Goal: Task Accomplishment & Management: Use online tool/utility

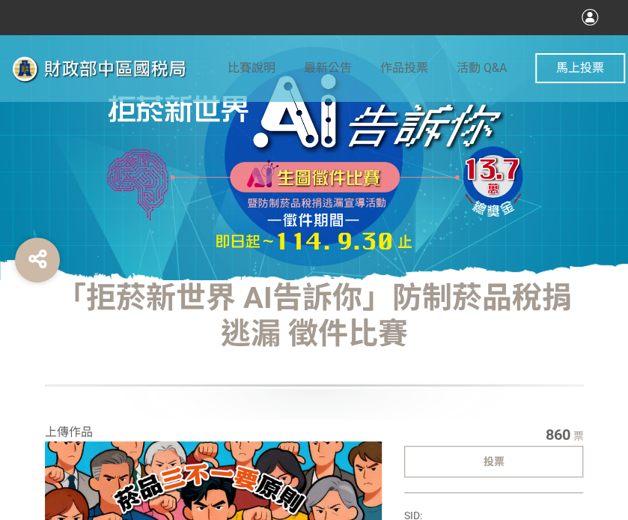
click at [432, 455] on div "投票" at bounding box center [494, 461] width 180 height 31
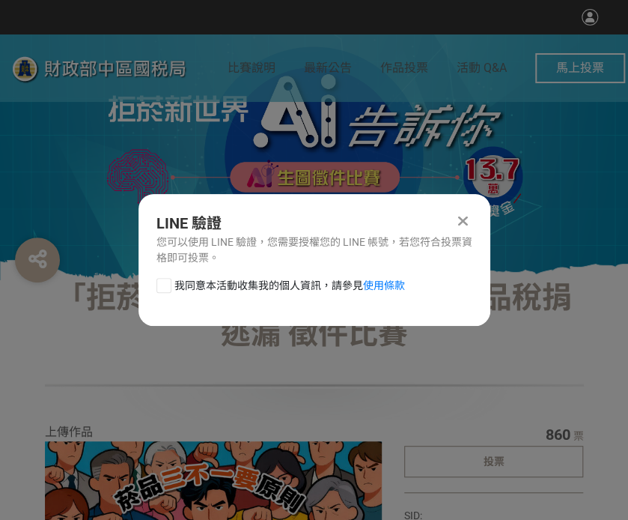
click at [168, 290] on div at bounding box center [164, 285] width 15 height 15
checkbox input "true"
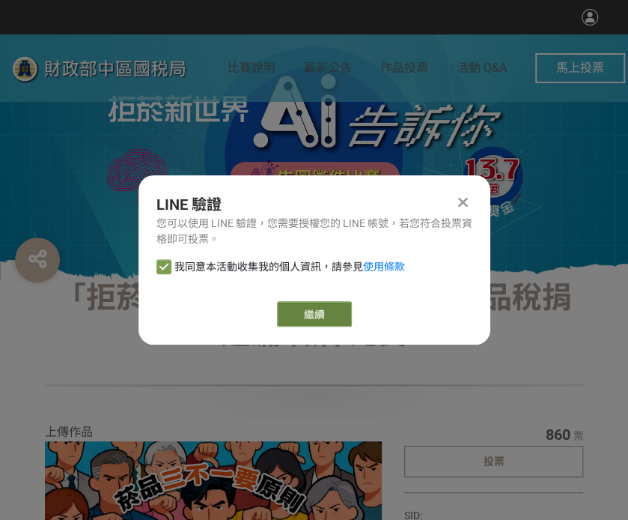
click at [310, 309] on link "繼續" at bounding box center [314, 313] width 75 height 25
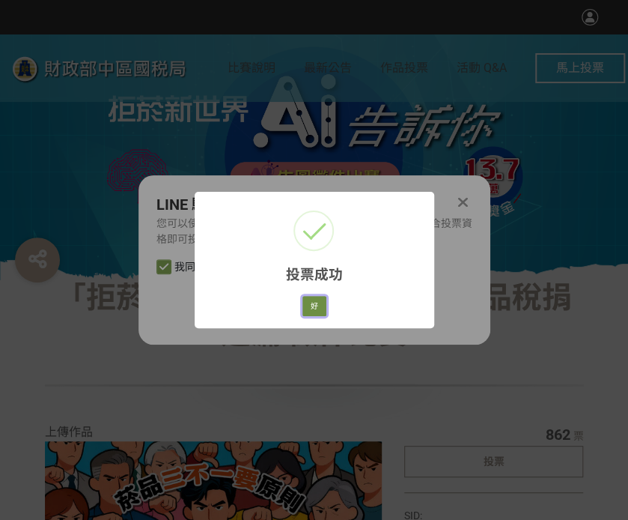
click at [315, 306] on button "好" at bounding box center [315, 306] width 24 height 21
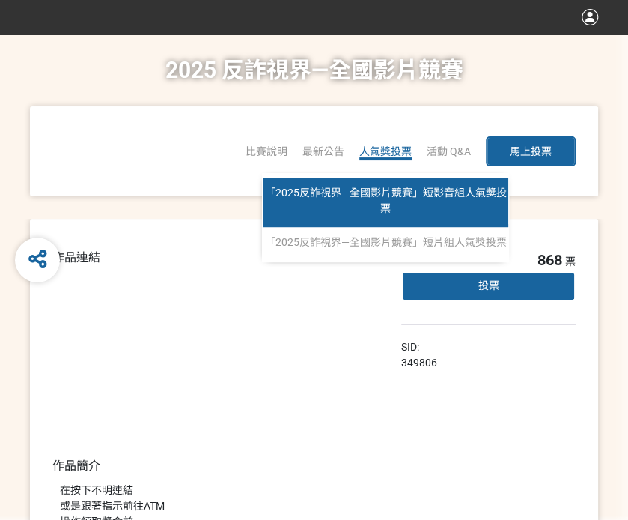
click at [412, 190] on span "「2025反詐視界—全國影片競賽」短影音組人氣獎投票" at bounding box center [386, 201] width 242 height 28
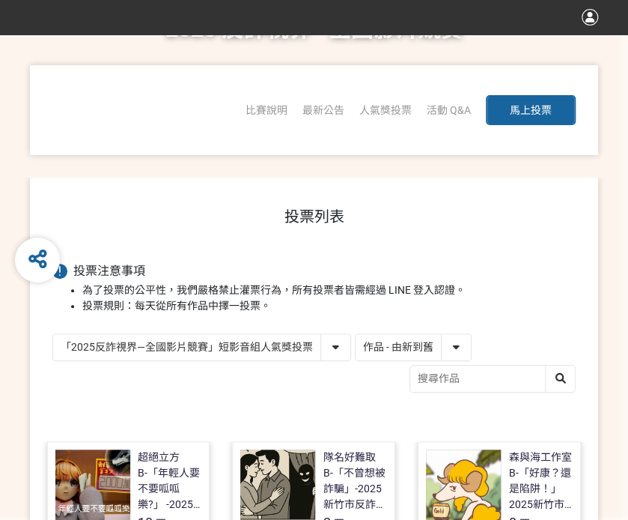
scroll to position [75, 0]
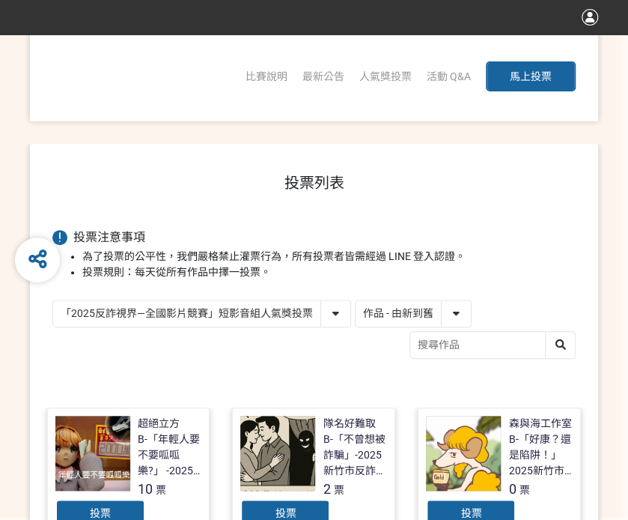
click at [451, 308] on select "作品 - 由新到舊 作品 - 由舊到新 票數 - 由多到少 票數 - 由少到多" at bounding box center [413, 313] width 115 height 26
select select "vote"
click at [356, 300] on select "作品 - 由新到舊 作品 - 由舊到新 票數 - 由多到少 票數 - 由少到多" at bounding box center [413, 313] width 115 height 26
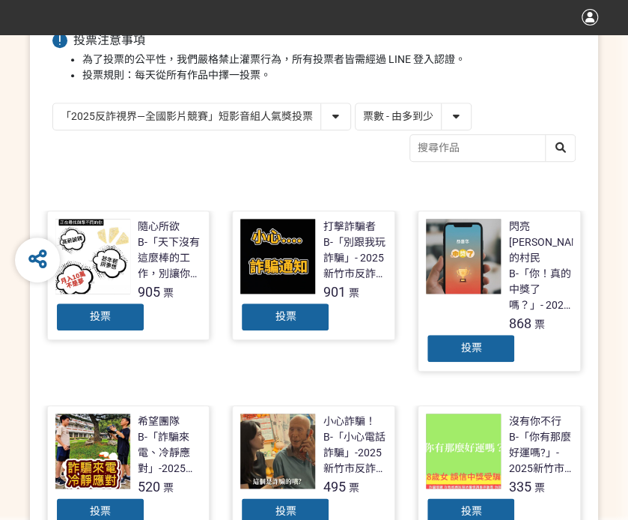
scroll to position [300, 0]
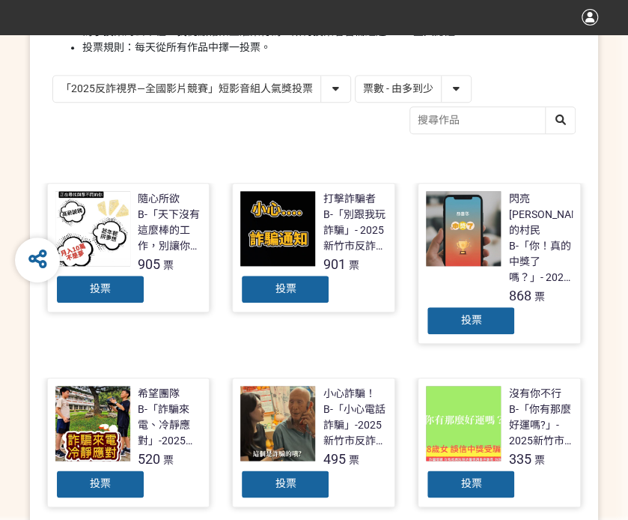
click at [115, 297] on div "投票" at bounding box center [100, 289] width 90 height 30
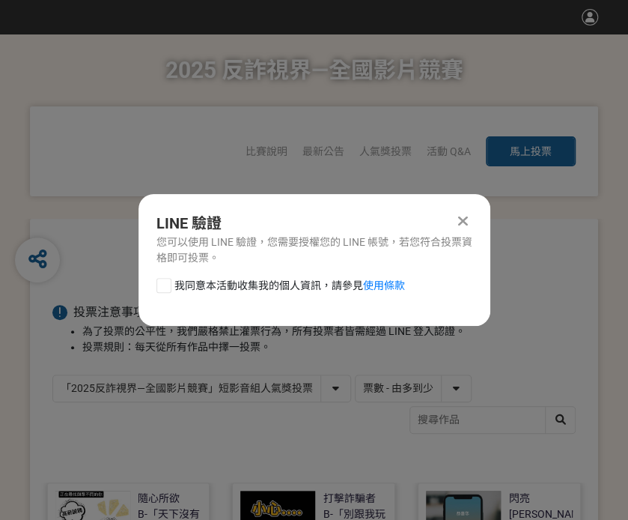
click at [160, 285] on div at bounding box center [164, 285] width 15 height 15
checkbox input "true"
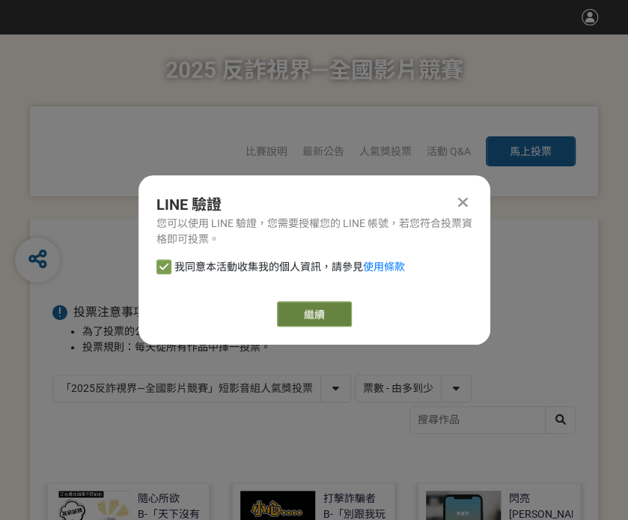
click at [318, 312] on link "繼續" at bounding box center [314, 313] width 75 height 25
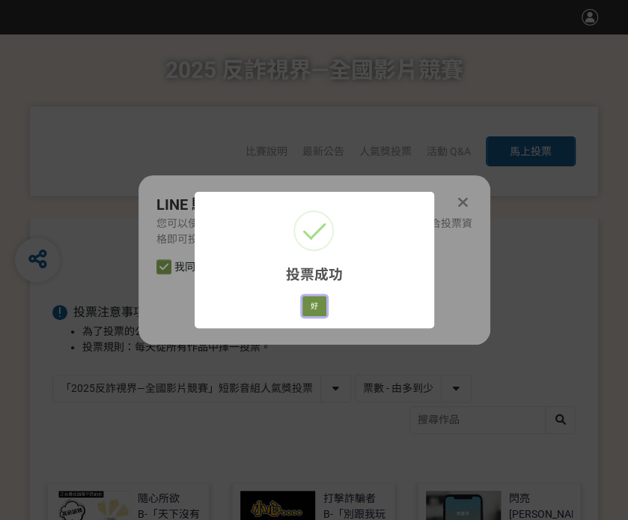
click at [314, 309] on button "好" at bounding box center [315, 306] width 24 height 21
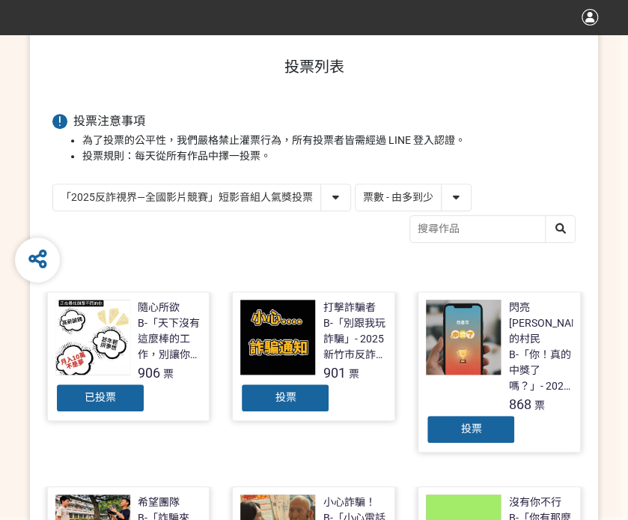
scroll to position [231, 0]
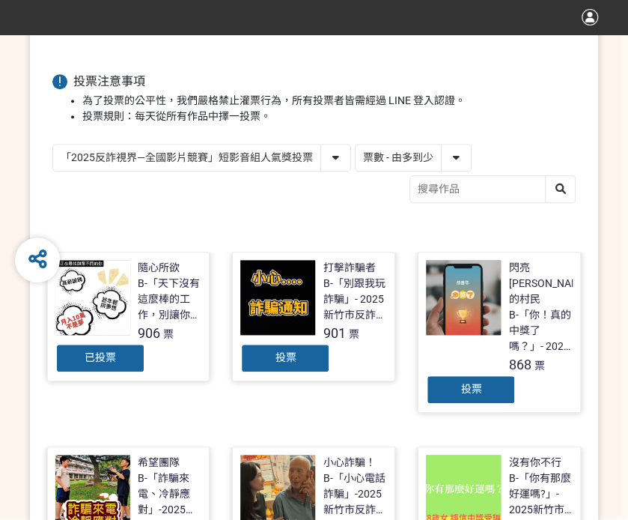
click at [264, 137] on div "投票列表 投票注意事項 為了投票的公平性，我們嚴格禁止灌票行為，所有投票者皆需經過 LINE 登入認證。 投票規則：每天從所有作品中擇一投票。 「2025反詐…" at bounding box center [314, 521] width 569 height 1066
click at [261, 151] on select "「2025反詐視界—全國影片競賽」短影音組人氣獎投票 「2025反詐視界—全國影片競賽」短片組人氣獎投票" at bounding box center [201, 158] width 297 height 26
select select "13146"
click at [53, 145] on select "「2025反詐視界—全國影片競賽」短影音組人氣獎投票 「2025反詐視界—全國影片競賽」短片組人氣獎投票" at bounding box center [201, 158] width 297 height 26
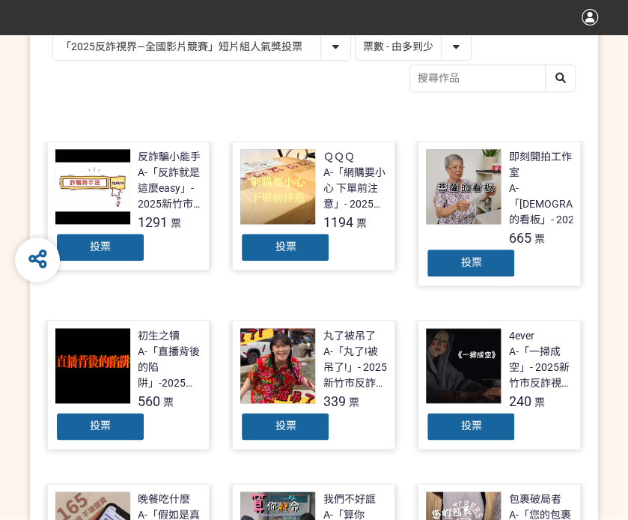
scroll to position [375, 0]
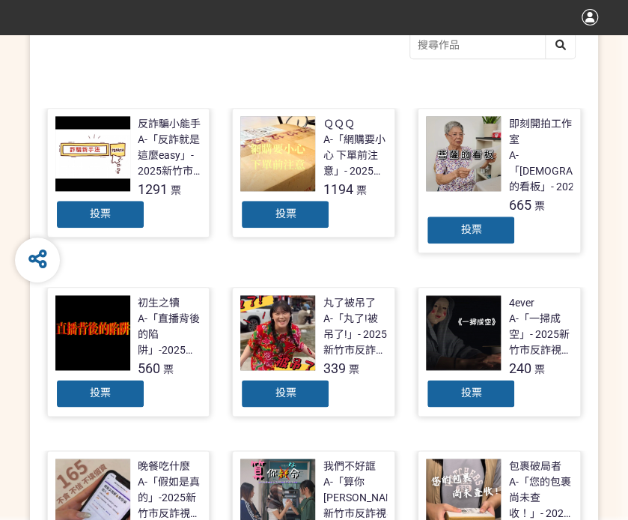
click at [103, 213] on span "投票" at bounding box center [100, 213] width 21 height 12
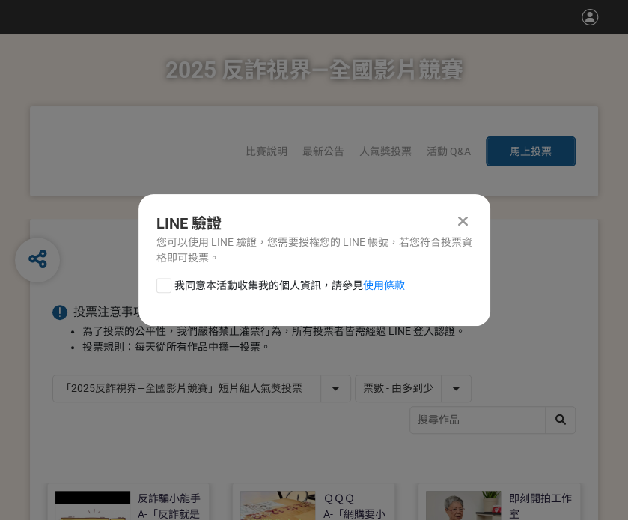
click at [163, 278] on div at bounding box center [164, 285] width 15 height 15
checkbox input "true"
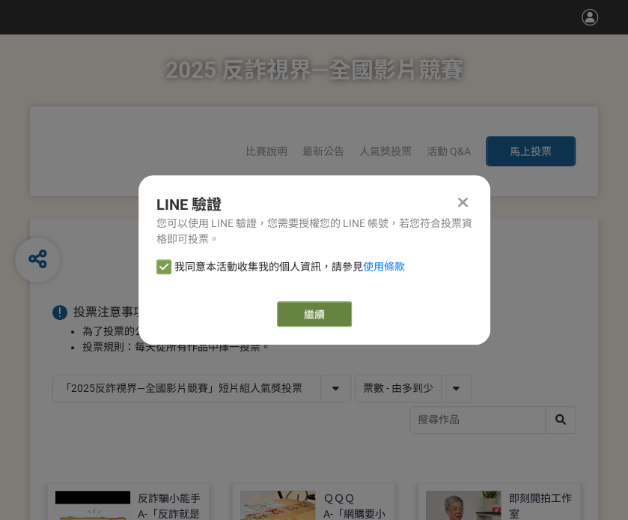
click at [306, 309] on link "繼續" at bounding box center [314, 313] width 75 height 25
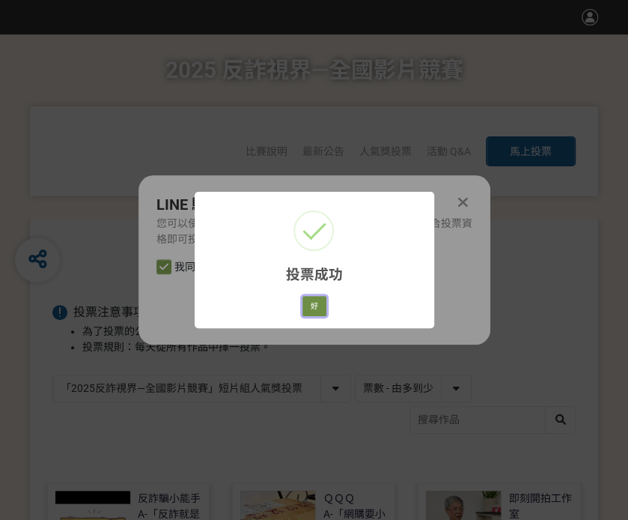
click at [309, 300] on button "好" at bounding box center [315, 306] width 24 height 21
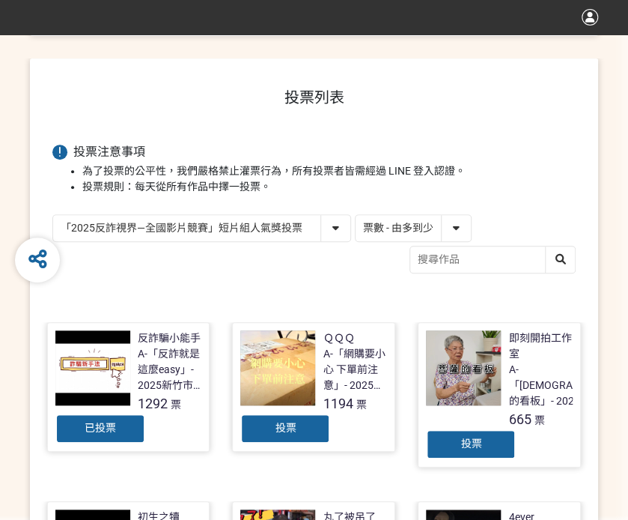
scroll to position [241, 0]
